Goal: Task Accomplishment & Management: Complete application form

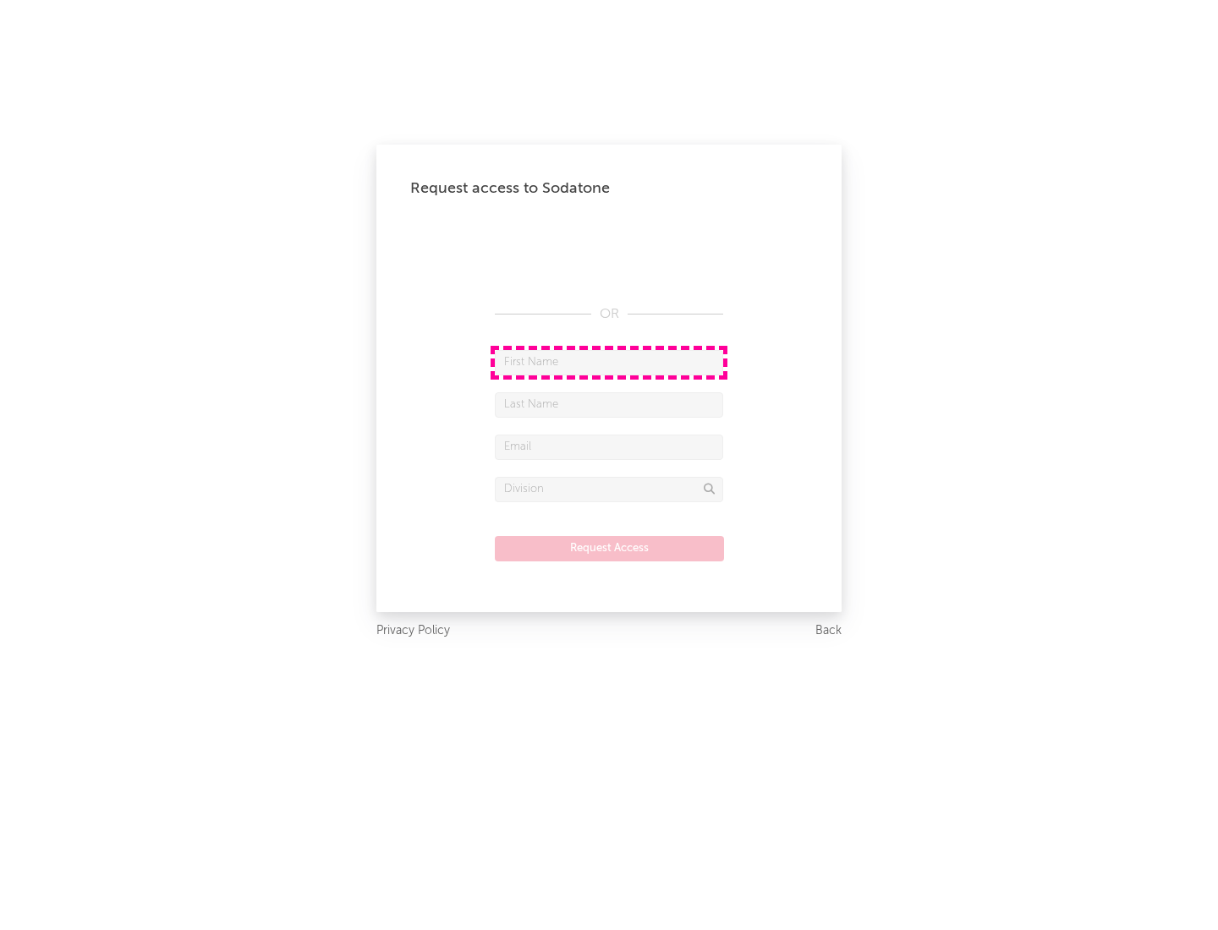
click at [609, 362] on input "text" at bounding box center [609, 362] width 228 height 25
type input "[PERSON_NAME]"
click at [609, 404] on input "text" at bounding box center [609, 404] width 228 height 25
type input "[PERSON_NAME]"
click at [609, 446] on input "text" at bounding box center [609, 447] width 228 height 25
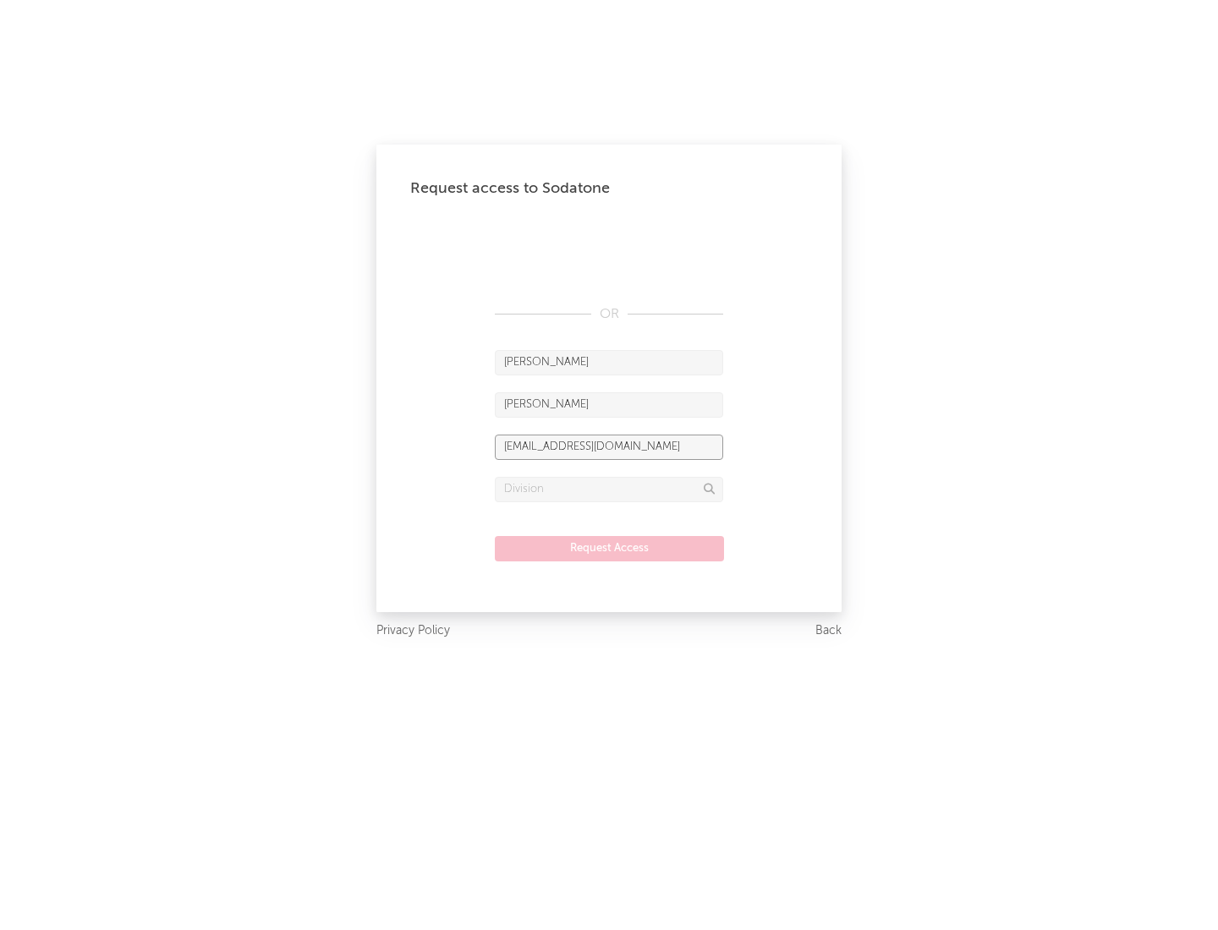
type input "[EMAIL_ADDRESS][DOMAIN_NAME]"
click at [609, 489] on input "text" at bounding box center [609, 489] width 228 height 25
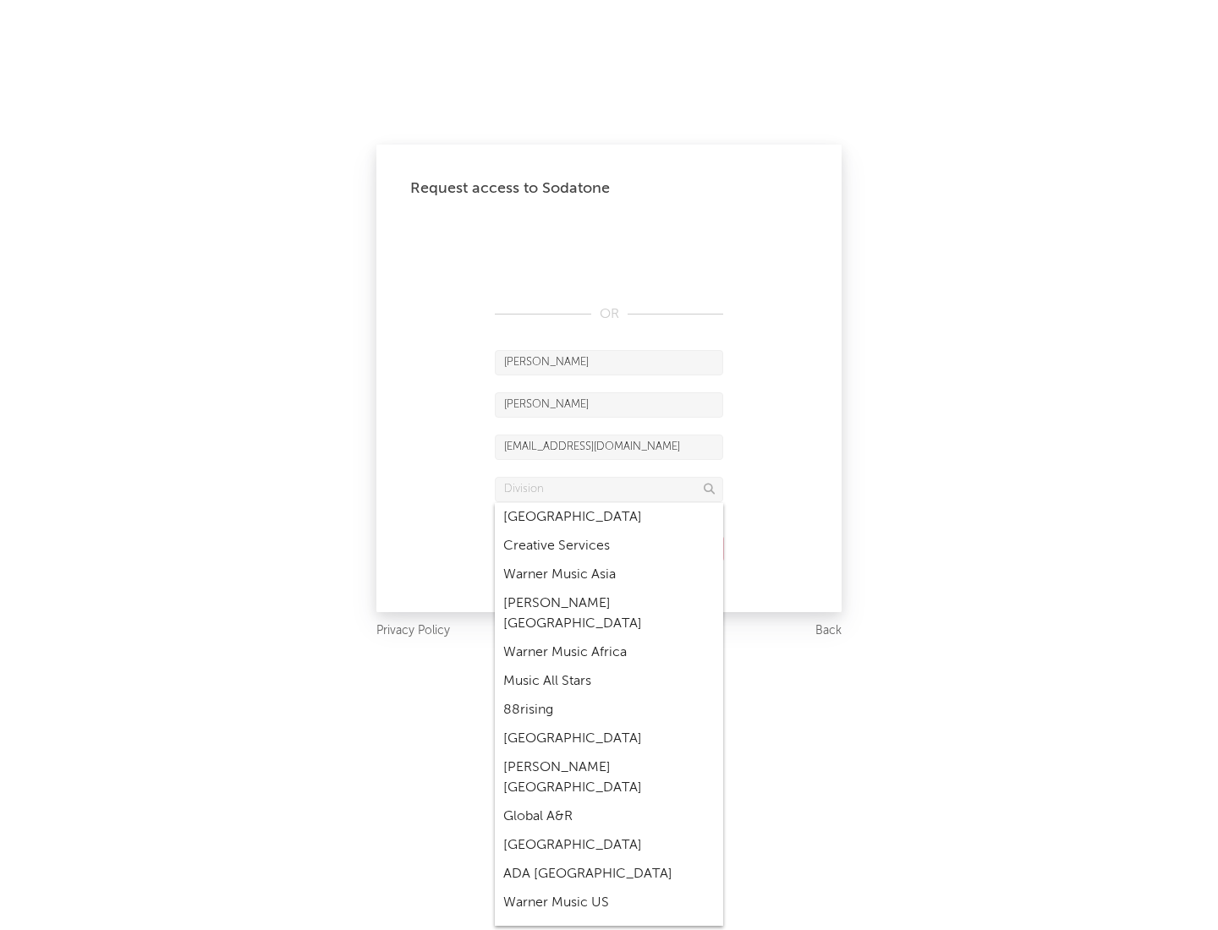
click at [609, 667] on div "Music All Stars" at bounding box center [609, 681] width 228 height 29
type input "Music All Stars"
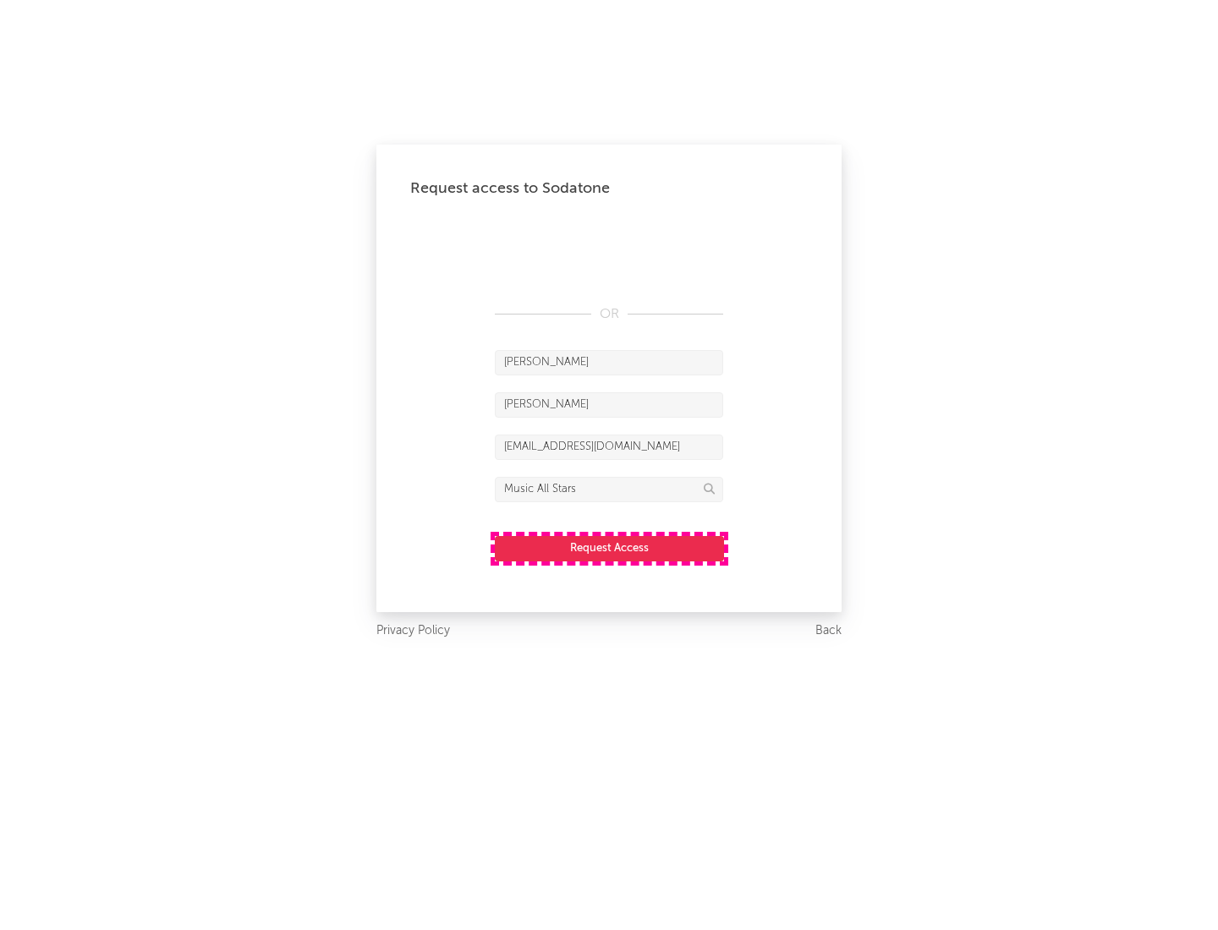
click at [609, 548] on button "Request Access" at bounding box center [609, 548] width 229 height 25
